Goal: Complete application form

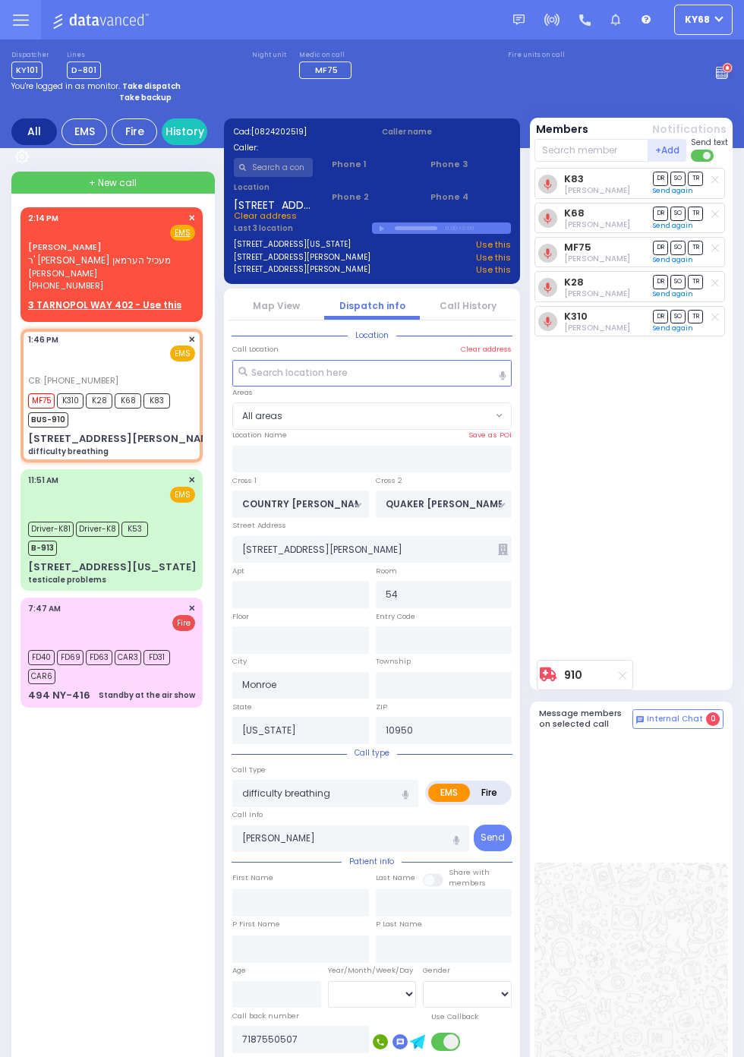
select select
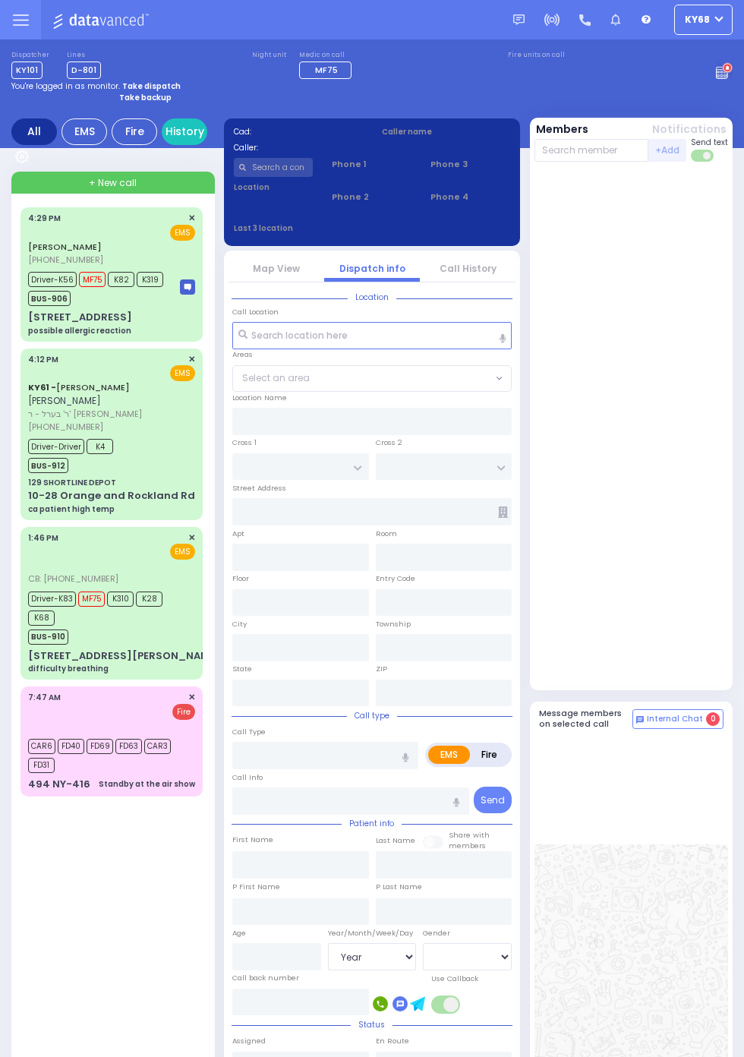
select select "Year"
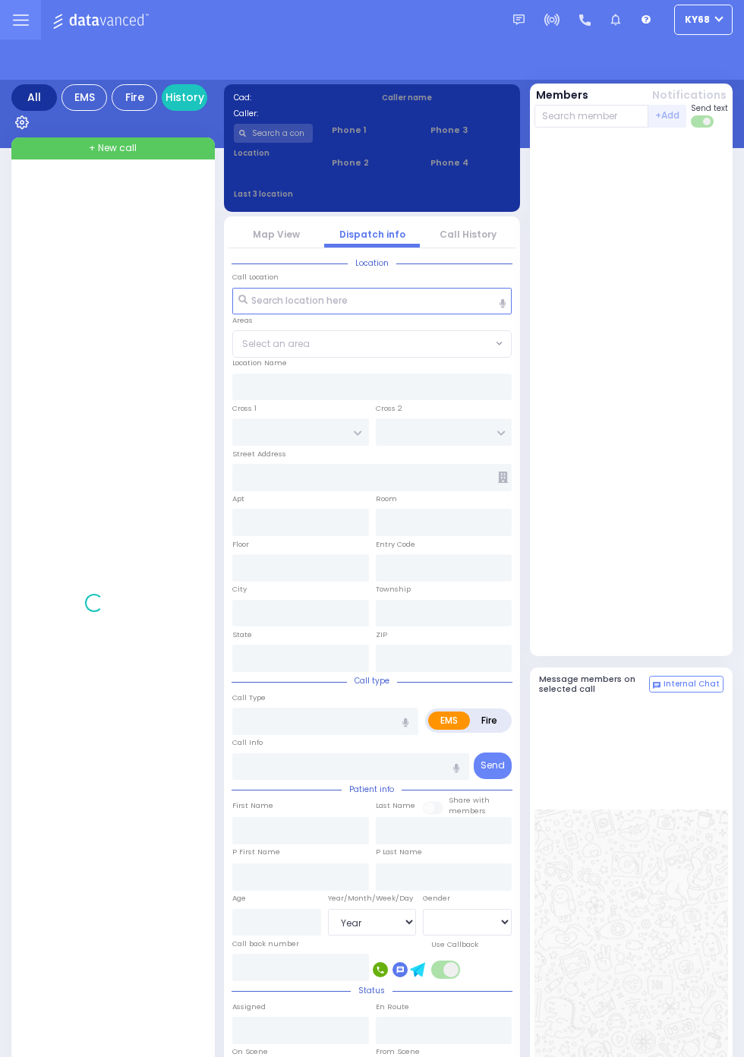
select select "Year"
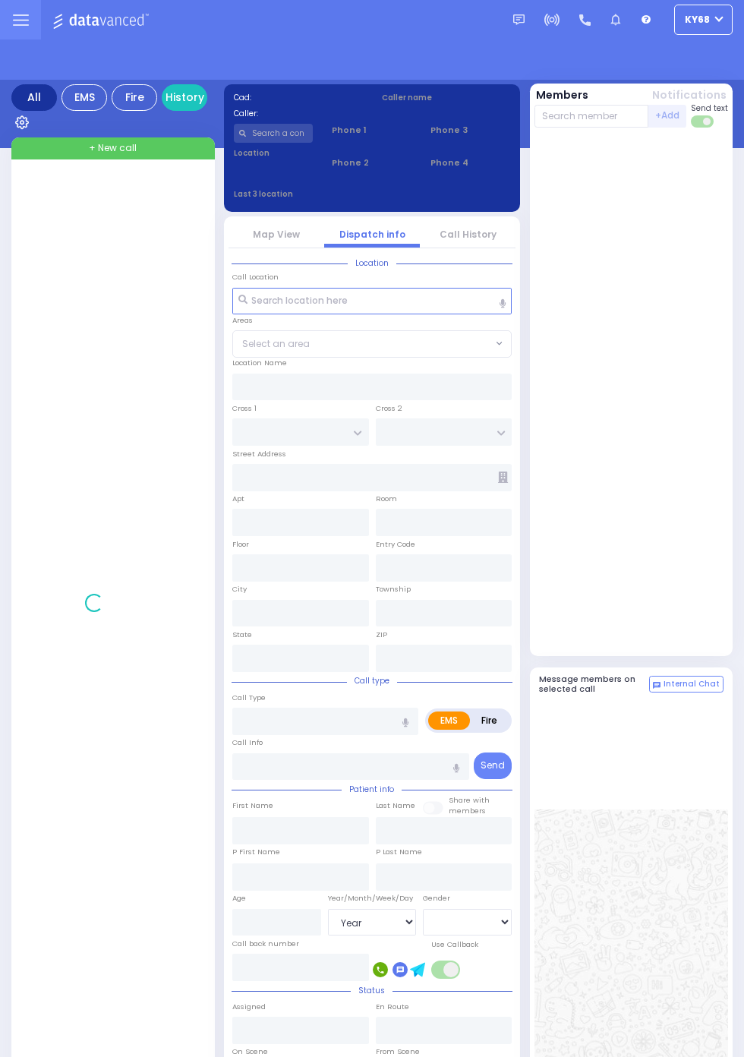
select select "Year"
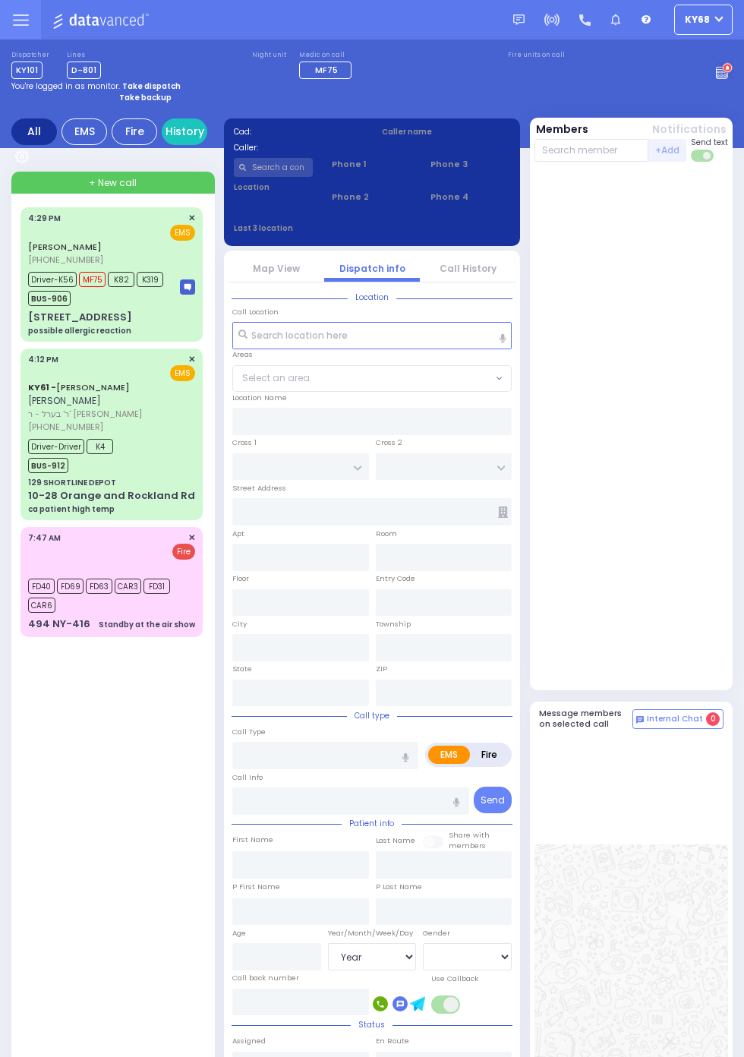
click at [723, 73] on rect at bounding box center [722, 72] width 2 height 2
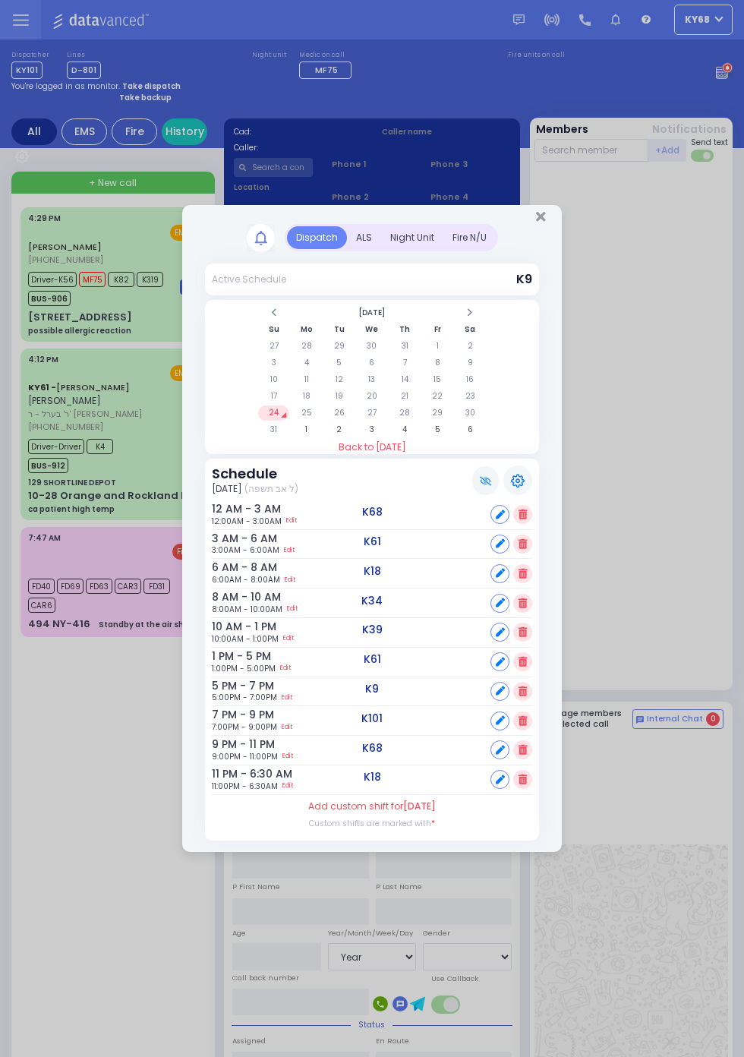
click at [381, 249] on div "ALS" at bounding box center [364, 237] width 34 height 23
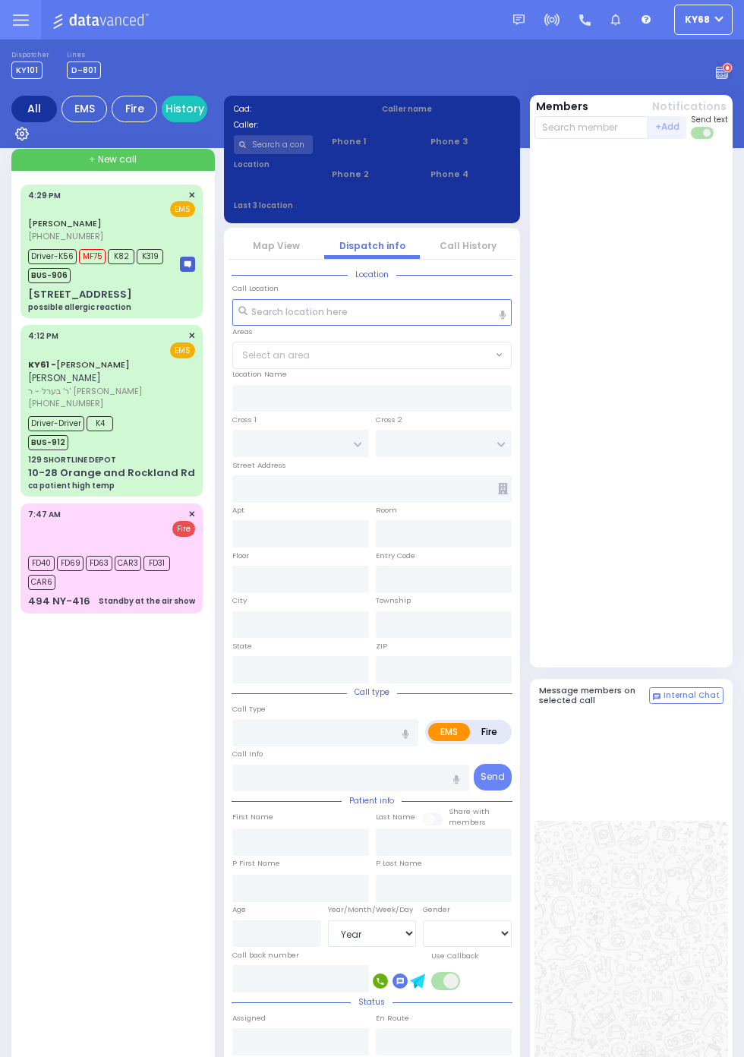
select select "Year"
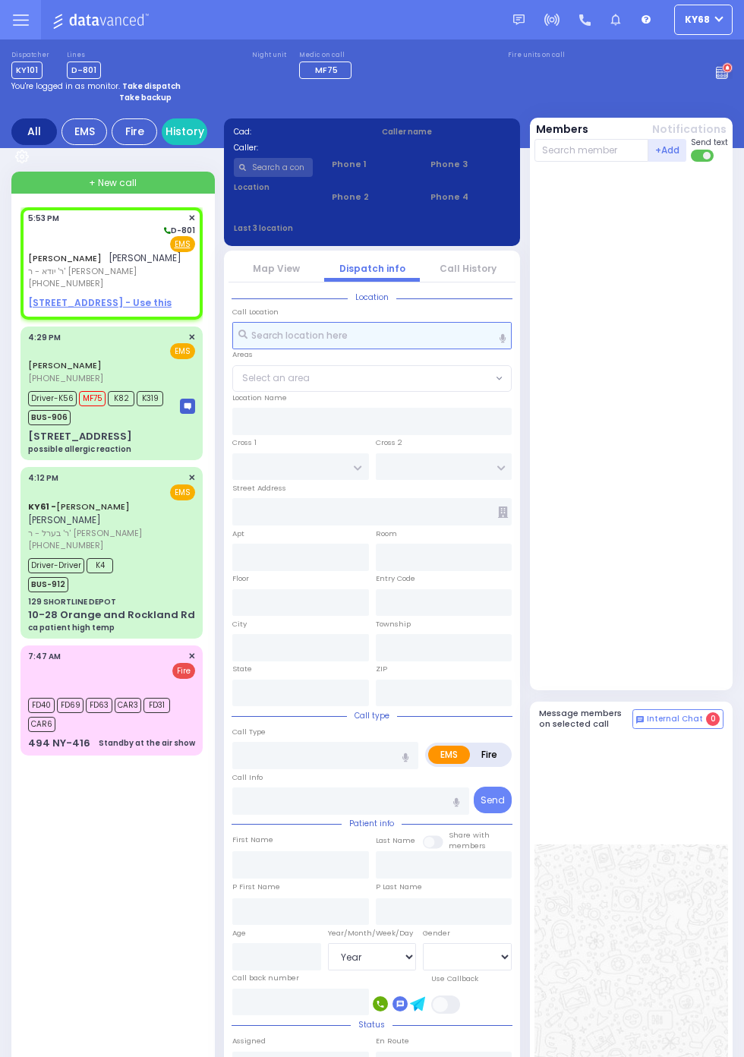
select select
radio input "true"
type input "ELIEZER DUVID"
type input "WEINSTOCK"
select select
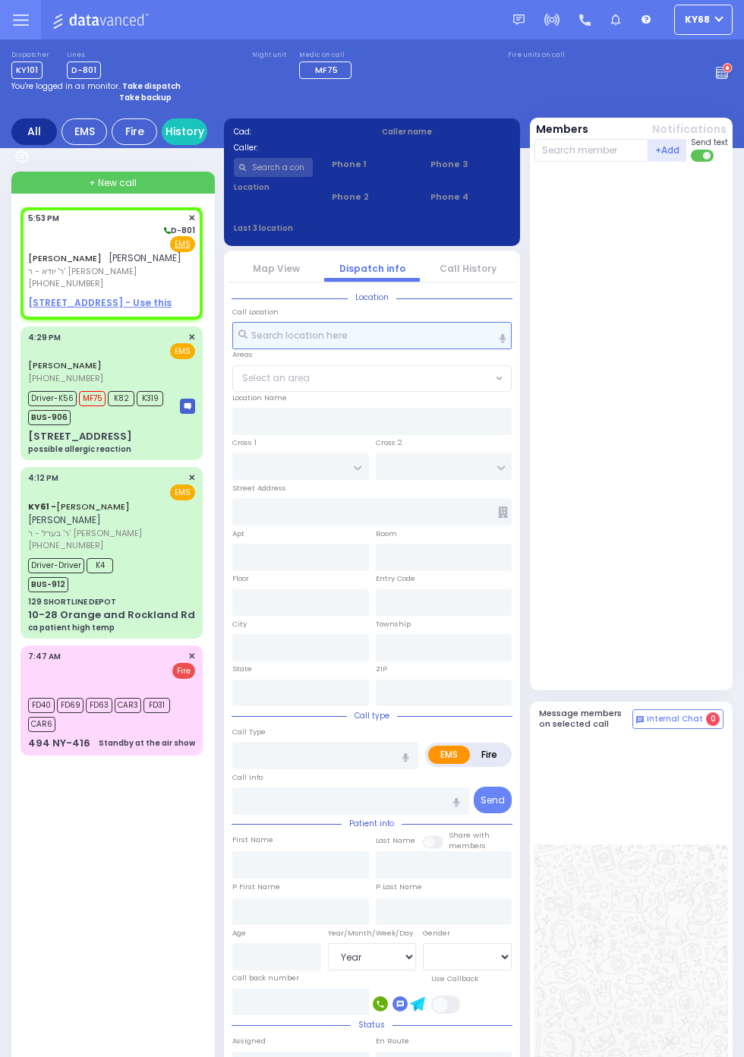
type input "17:53"
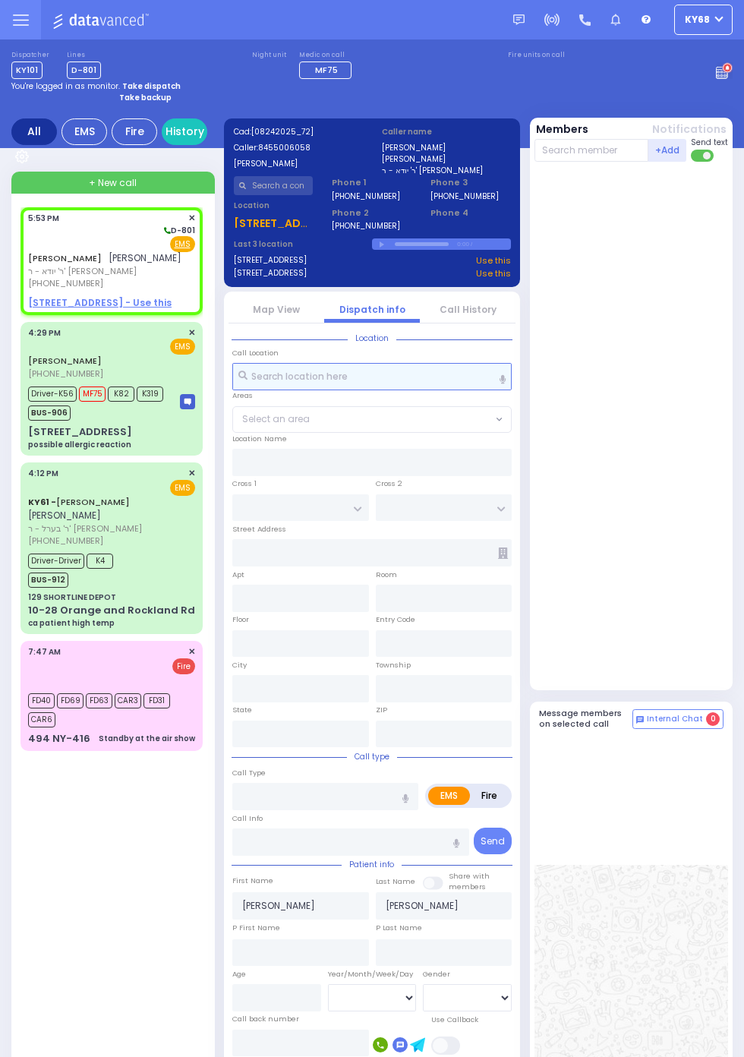
select select
radio input "true"
select select
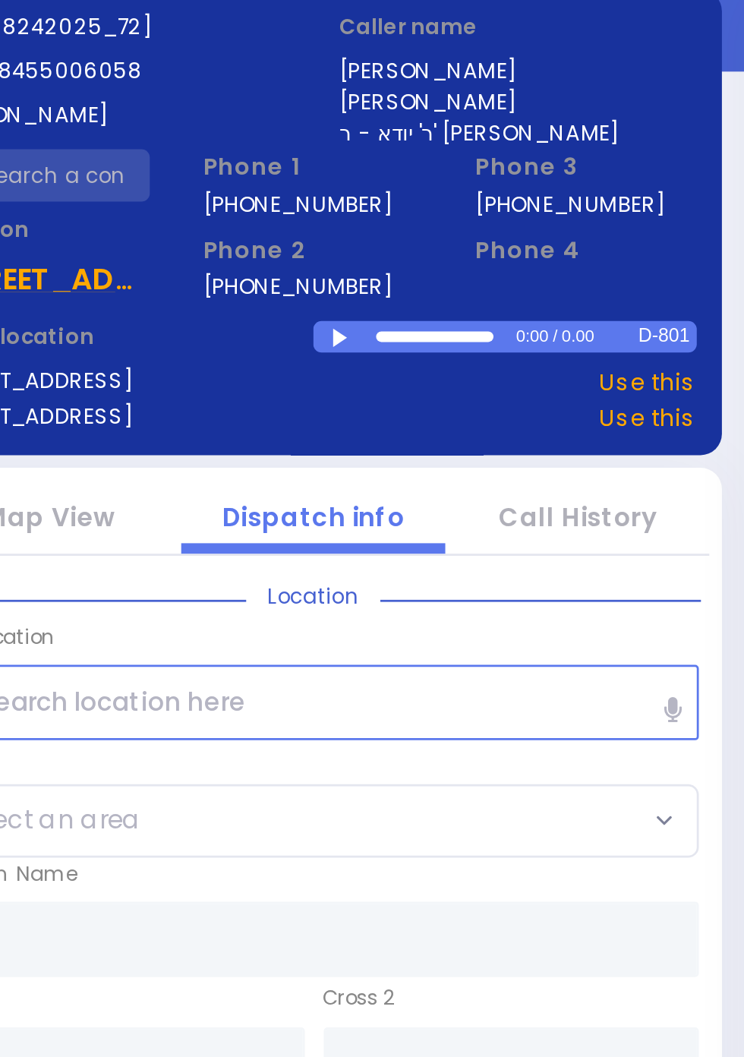
click at [381, 241] on div at bounding box center [384, 244] width 8 height 7
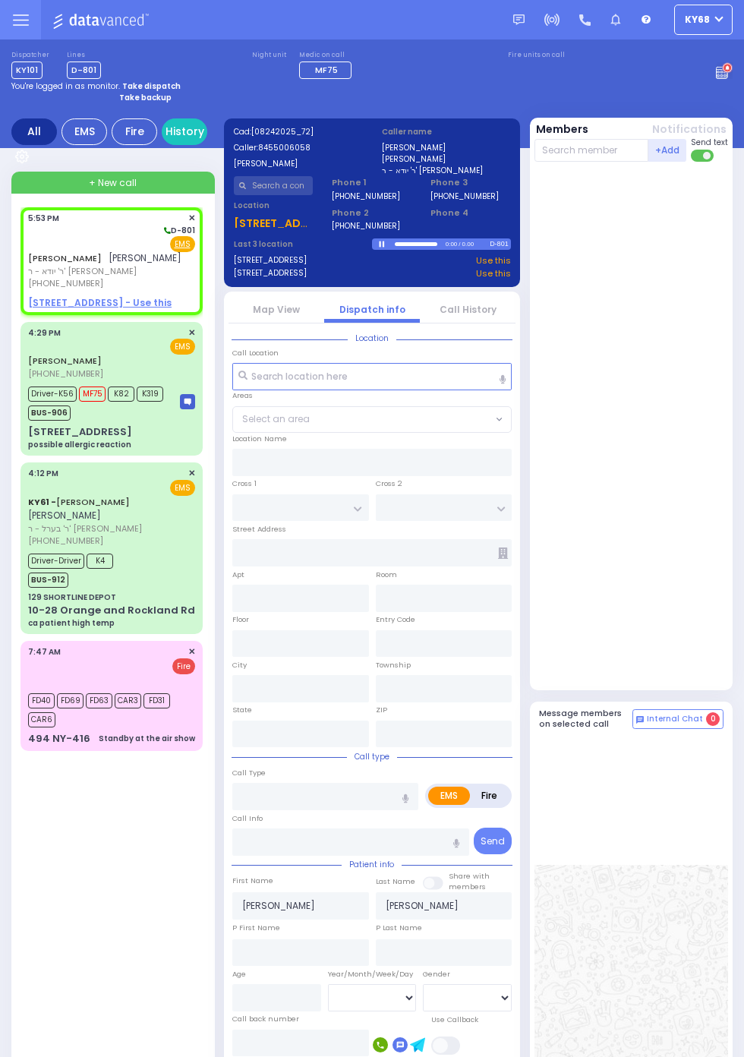
scroll to position [0, 0]
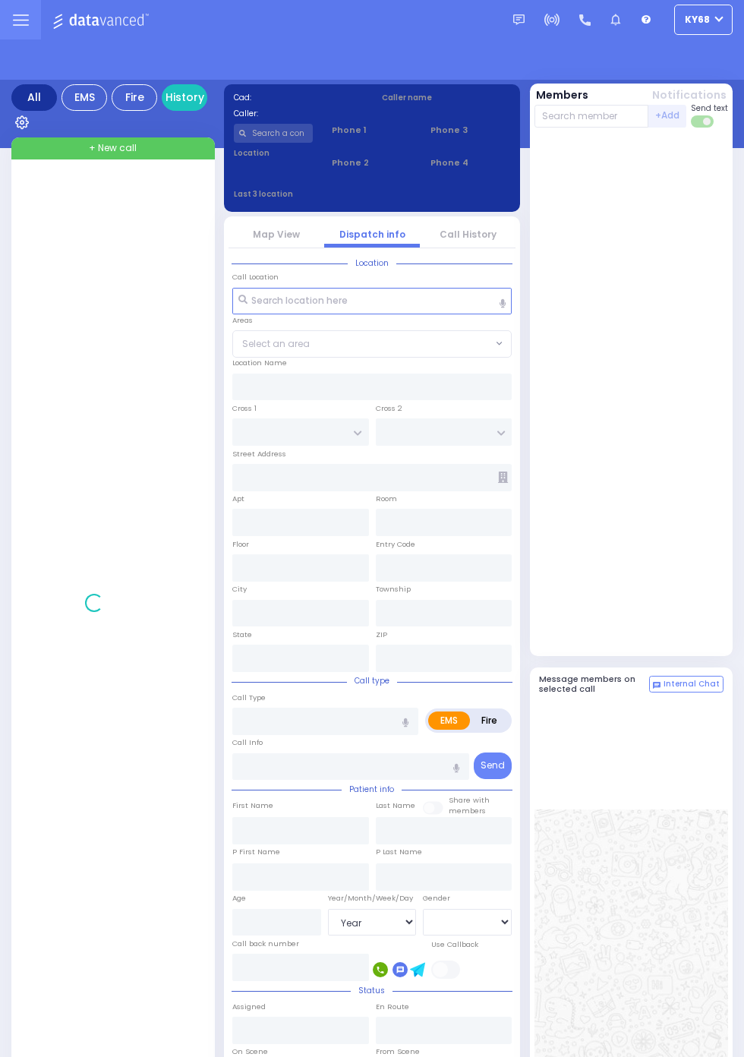
select select "Year"
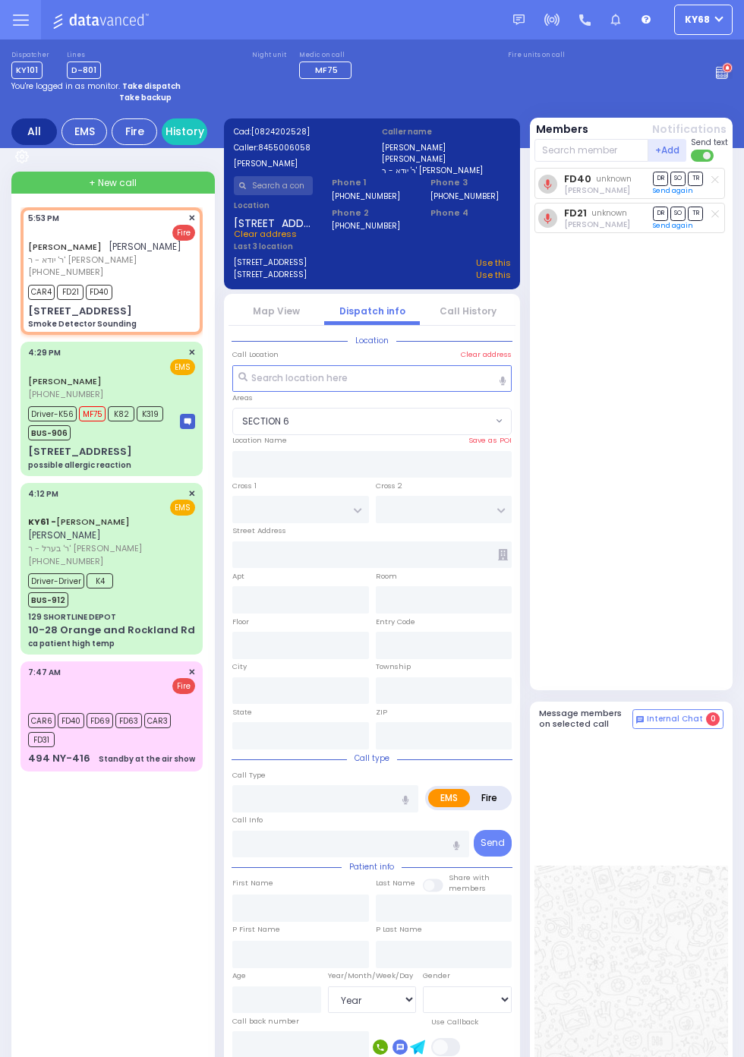
select select "SECTION 6"
type input "YOEL KLEIN BLVD"
type input "MERON DR"
type input "16 PRAG BLVD"
type input "413"
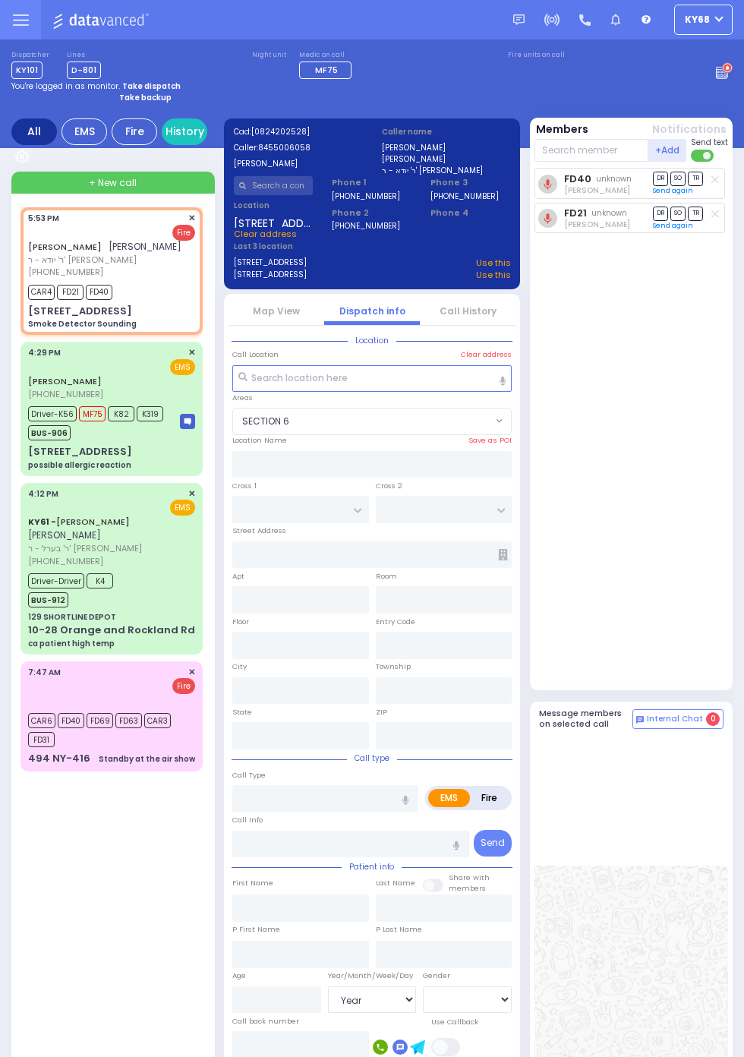
type input "Kiryas Joel"
type input "New York"
type input "10950"
type input "Smoke Detector Sounding"
radio input "false"
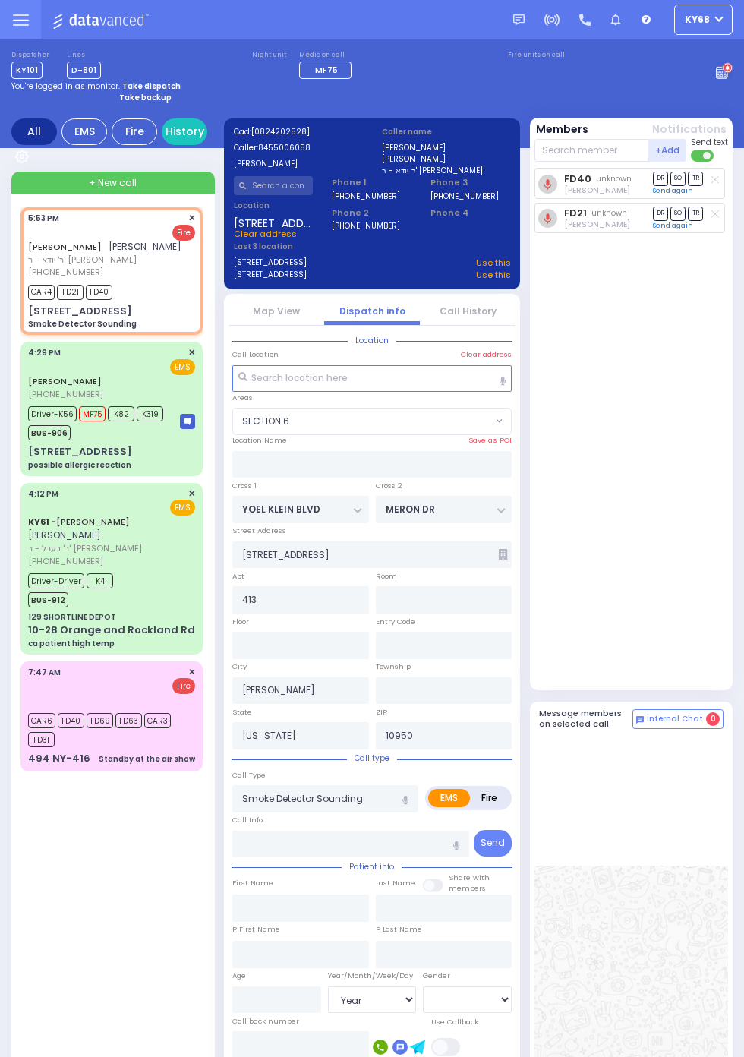
radio input "true"
type input "ELIEZER DUVID"
type input "WEINSTOCK"
select select
type input "17:53"
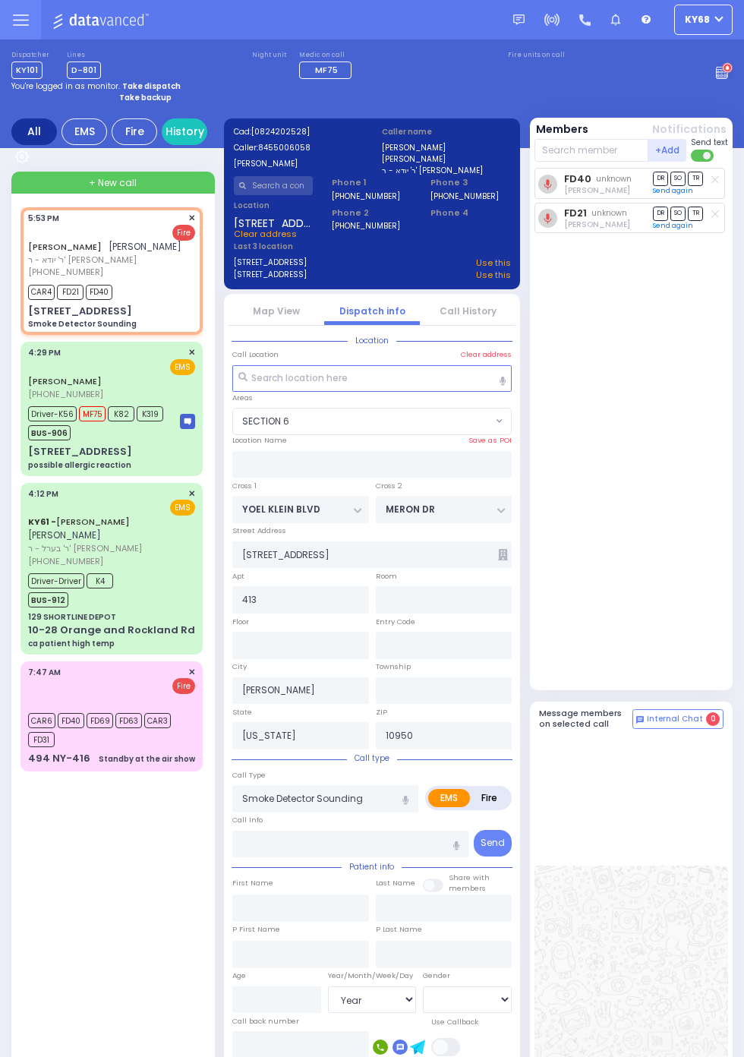
type input "17:54"
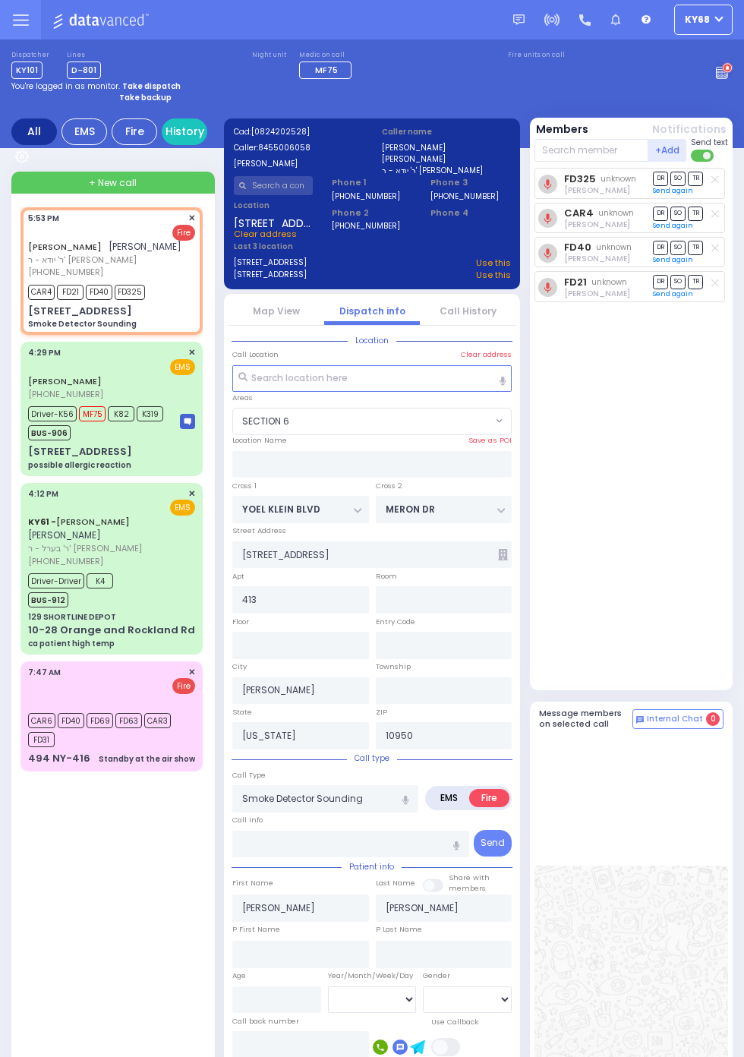
select select "SECTION 6"
radio input "true"
select select
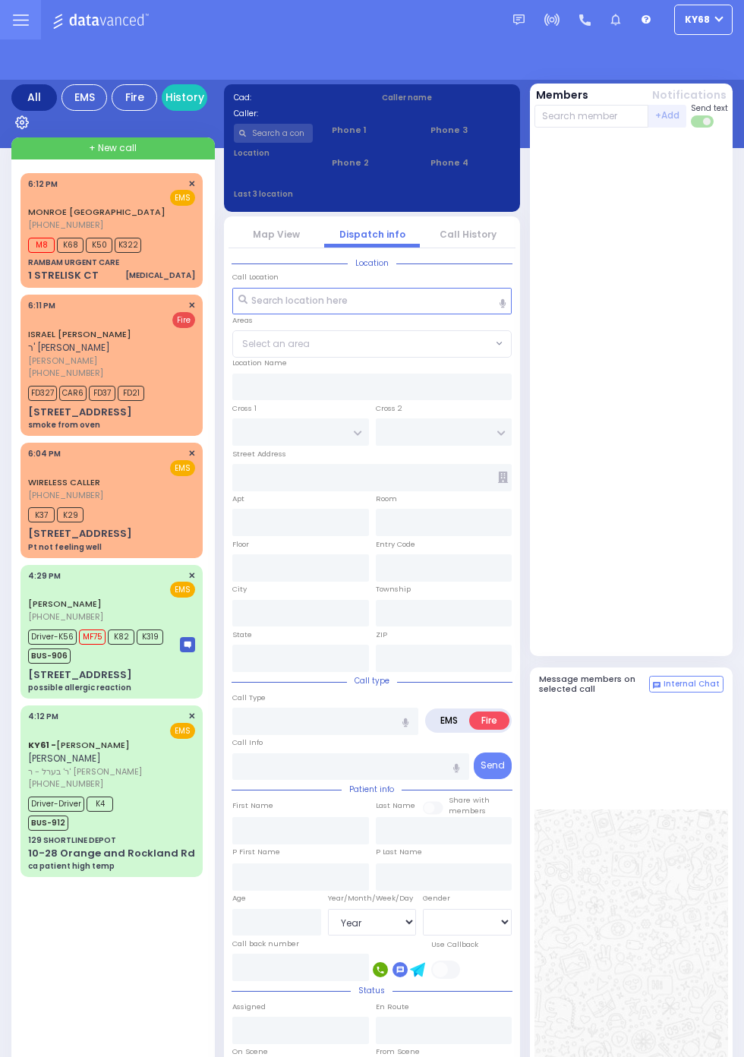
select select "Year"
